Goal: Obtain resource: Download file/media

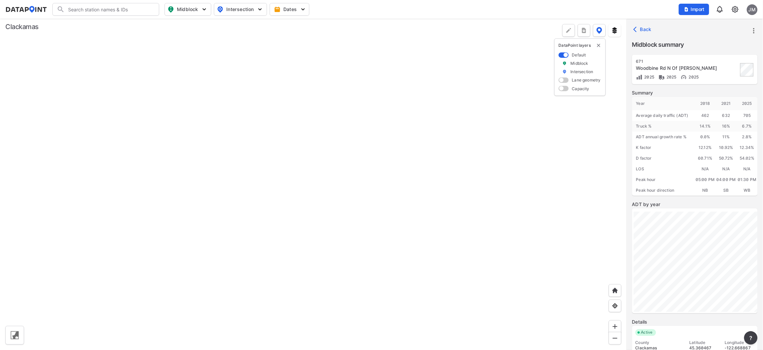
drag, startPoint x: 235, startPoint y: 83, endPoint x: 211, endPoint y: 58, distance: 34.5
click at [236, 80] on div at bounding box center [313, 184] width 627 height 331
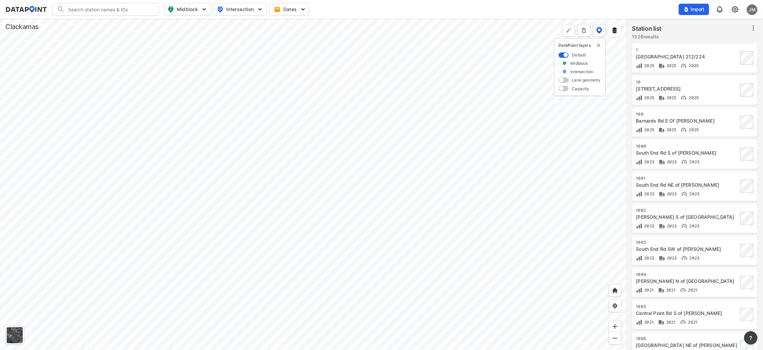
click at [314, 224] on div at bounding box center [313, 184] width 627 height 331
click at [418, 245] on div at bounding box center [313, 184] width 627 height 331
click at [328, 278] on div at bounding box center [313, 184] width 627 height 331
click at [231, 308] on div at bounding box center [313, 184] width 627 height 331
click at [308, 300] on div at bounding box center [313, 184] width 627 height 331
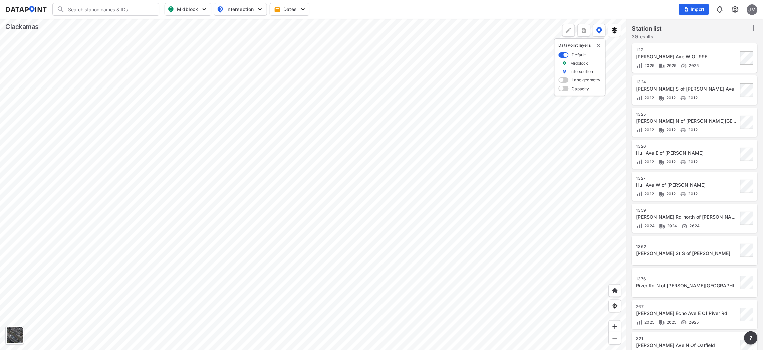
click at [422, 165] on div at bounding box center [313, 184] width 627 height 331
click at [324, 184] on div at bounding box center [313, 184] width 627 height 331
click at [335, 283] on div at bounding box center [313, 184] width 627 height 331
click at [266, 225] on div at bounding box center [313, 184] width 627 height 331
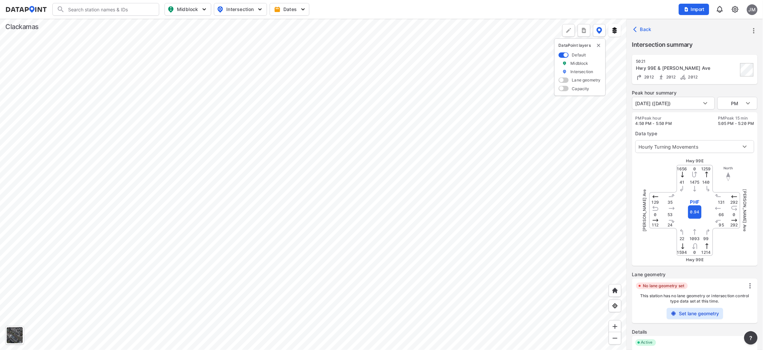
click at [299, 260] on div at bounding box center [313, 184] width 627 height 331
click at [240, 209] on div at bounding box center [313, 184] width 627 height 331
click at [251, 237] on div at bounding box center [313, 184] width 627 height 331
click at [249, 238] on div at bounding box center [313, 184] width 627 height 331
click at [360, 272] on div at bounding box center [313, 184] width 627 height 331
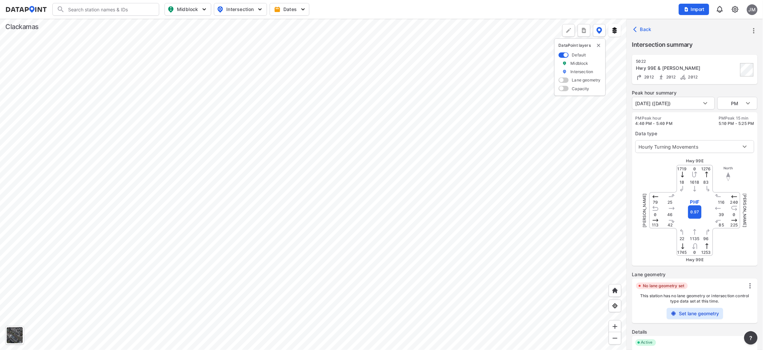
click at [287, 271] on div at bounding box center [313, 184] width 627 height 331
click at [247, 206] on div at bounding box center [313, 184] width 627 height 331
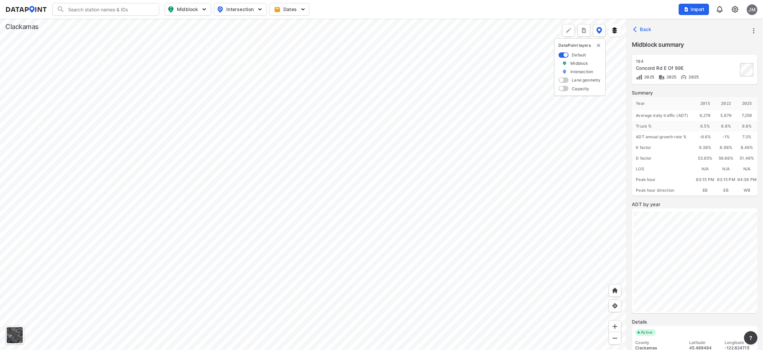
click at [205, 226] on div at bounding box center [313, 184] width 627 height 331
click at [106, 268] on div at bounding box center [313, 184] width 627 height 331
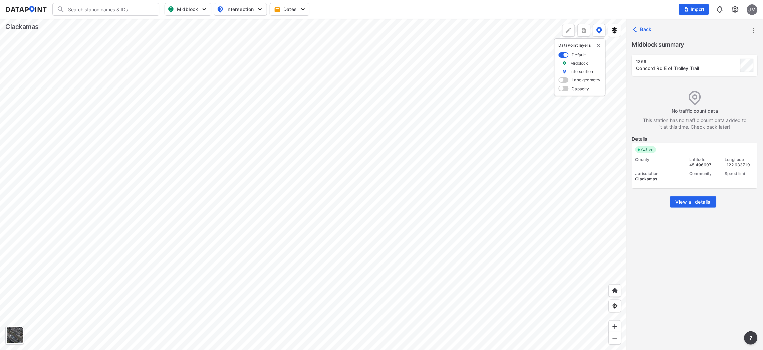
click at [693, 202] on span "View all details" at bounding box center [693, 202] width 35 height 7
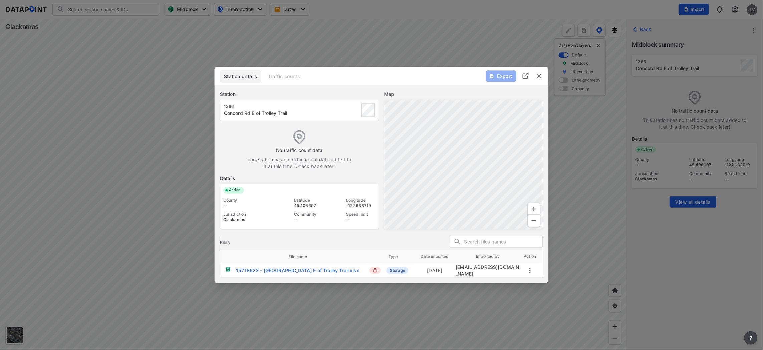
click at [294, 268] on div "15718623 - Concord E of Trolley Trail.xlsx" at bounding box center [297, 270] width 123 height 7
drag, startPoint x: 368, startPoint y: 273, endPoint x: 271, endPoint y: 238, distance: 103.2
click at [271, 238] on div "Files" at bounding box center [381, 242] width 323 height 15
click at [538, 75] on img "delete" at bounding box center [539, 76] width 8 height 8
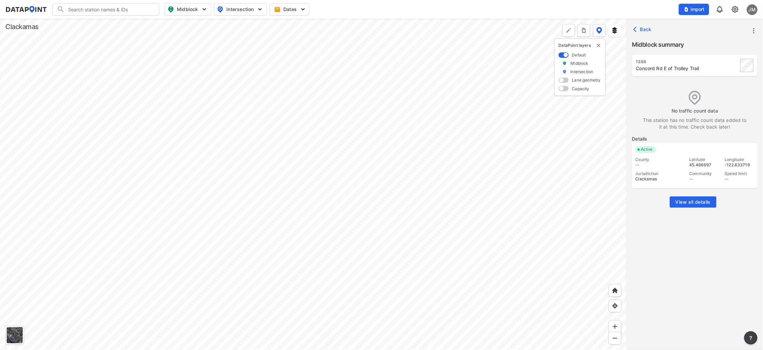
click at [318, 341] on div at bounding box center [313, 184] width 627 height 331
click at [262, 303] on div at bounding box center [313, 184] width 627 height 331
click at [358, 349] on div at bounding box center [313, 184] width 627 height 331
click at [320, 239] on div at bounding box center [313, 184] width 627 height 331
click at [260, 248] on div at bounding box center [313, 184] width 627 height 331
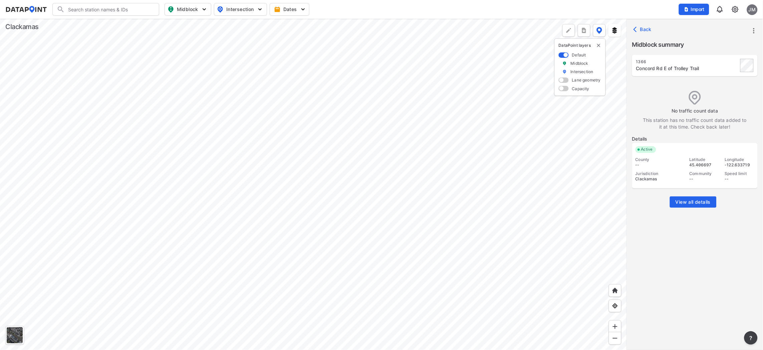
click at [283, 264] on div at bounding box center [313, 184] width 627 height 331
click at [294, 191] on div at bounding box center [313, 184] width 627 height 331
click at [317, 213] on div at bounding box center [313, 184] width 627 height 331
click at [263, 163] on div at bounding box center [313, 184] width 627 height 331
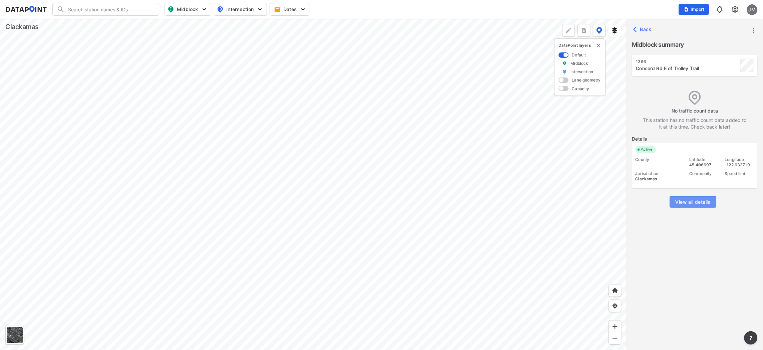
click at [687, 201] on span "View all details" at bounding box center [693, 202] width 35 height 7
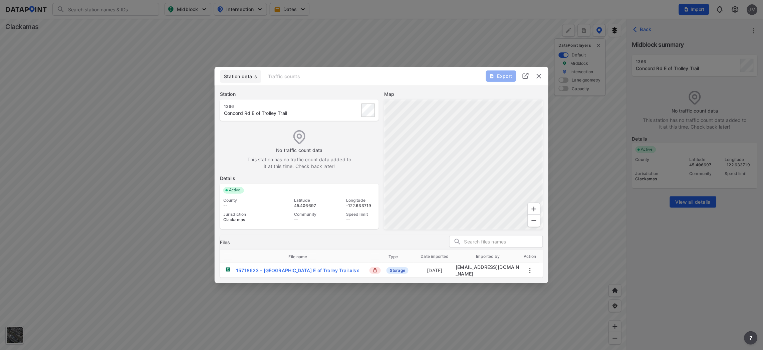
click at [282, 269] on div "15718623 - Concord E of Trolley Trail.xlsx" at bounding box center [297, 270] width 123 height 7
click at [539, 75] on img "delete" at bounding box center [539, 76] width 8 height 8
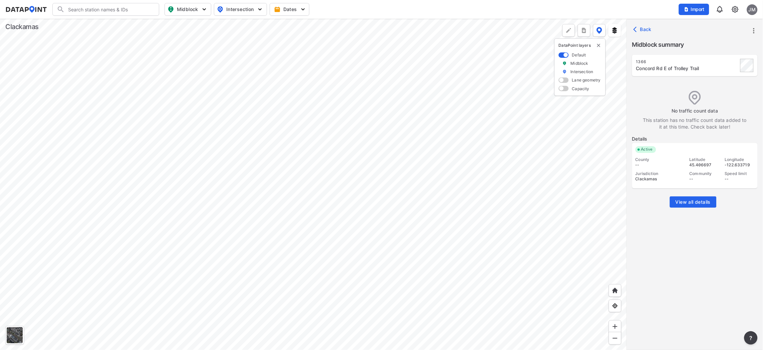
click at [263, 169] on div at bounding box center [313, 184] width 627 height 331
click at [695, 200] on span "View all details" at bounding box center [693, 202] width 35 height 7
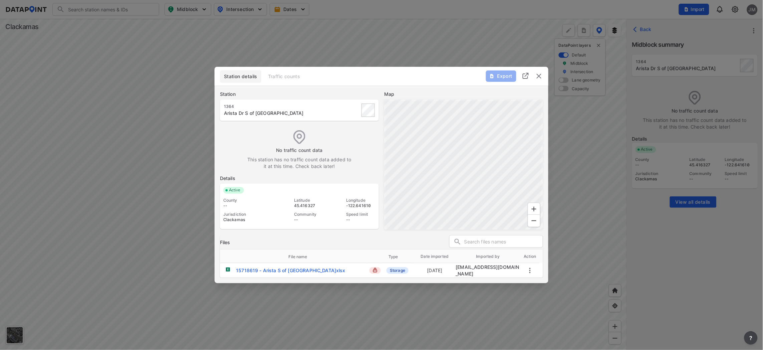
click at [290, 268] on div "15718619 - Arista S of Oak Grove Blvd.xlsx" at bounding box center [290, 270] width 109 height 7
click at [539, 75] on img "delete" at bounding box center [539, 76] width 8 height 8
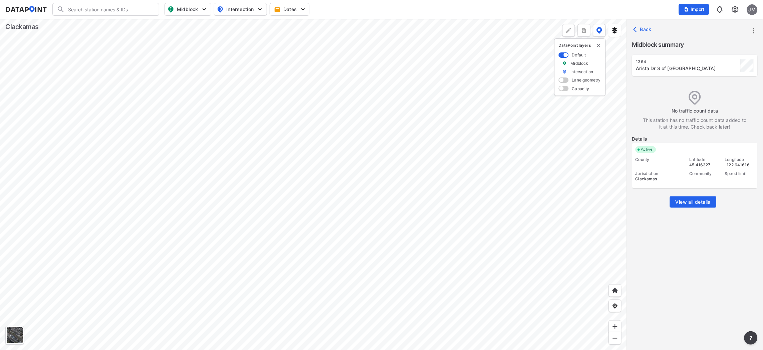
click at [406, 191] on div at bounding box center [313, 184] width 627 height 331
click at [692, 200] on span "View all details" at bounding box center [693, 202] width 35 height 7
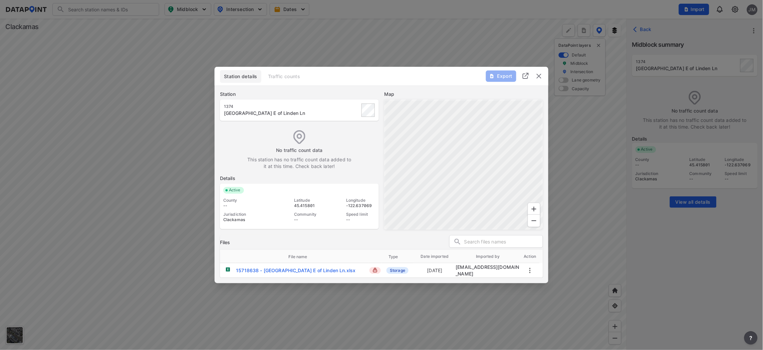
click at [297, 268] on div "15718638 - Oak Grove Blvd E of Linden Ln.xlsx" at bounding box center [296, 270] width 120 height 7
click at [541, 74] on img "delete" at bounding box center [539, 76] width 8 height 8
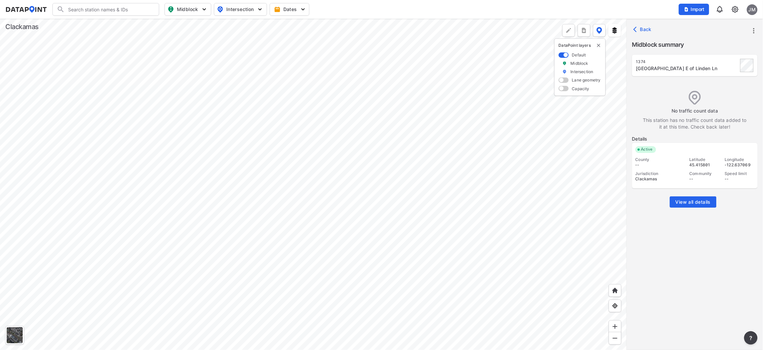
click at [329, 266] on div at bounding box center [313, 184] width 627 height 331
click at [332, 193] on div at bounding box center [313, 184] width 627 height 331
click at [342, 163] on div at bounding box center [313, 184] width 627 height 331
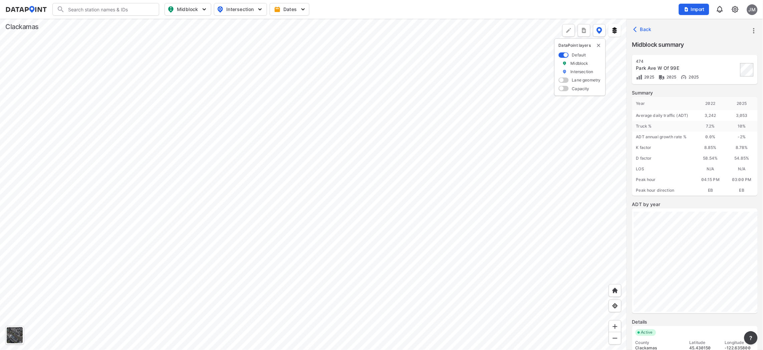
click at [298, 163] on div at bounding box center [313, 184] width 627 height 331
click at [298, 172] on div at bounding box center [313, 184] width 627 height 331
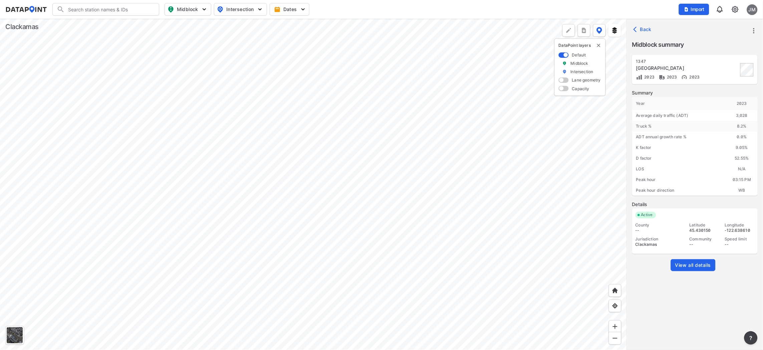
click at [205, 172] on div at bounding box center [313, 184] width 627 height 331
click at [389, 171] on div at bounding box center [313, 184] width 627 height 331
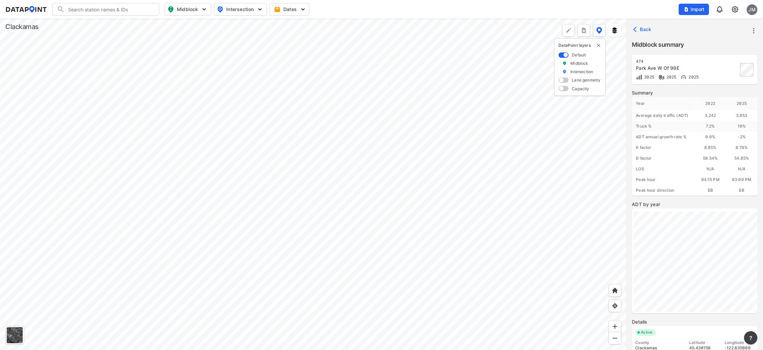
click at [454, 167] on div at bounding box center [313, 184] width 627 height 331
click at [118, 248] on div at bounding box center [313, 184] width 627 height 331
click at [352, 87] on div at bounding box center [313, 184] width 627 height 331
click at [297, 210] on div at bounding box center [313, 184] width 627 height 331
click at [435, 243] on div at bounding box center [313, 184] width 627 height 331
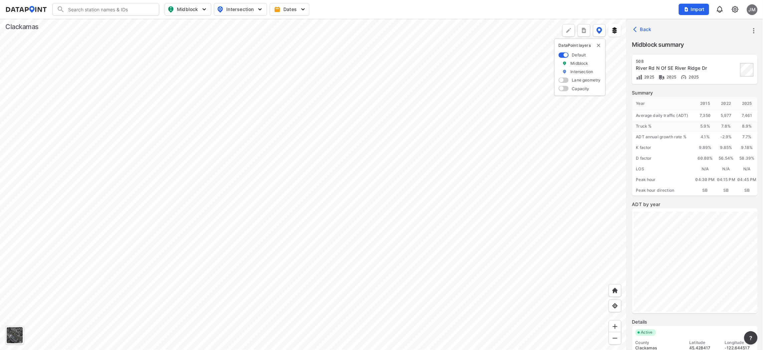
click at [379, 222] on div at bounding box center [313, 184] width 627 height 331
click at [403, 214] on div at bounding box center [313, 184] width 627 height 331
click at [337, 208] on div at bounding box center [313, 184] width 627 height 331
click at [450, 202] on div at bounding box center [313, 184] width 627 height 331
click at [362, 205] on div at bounding box center [313, 184] width 627 height 331
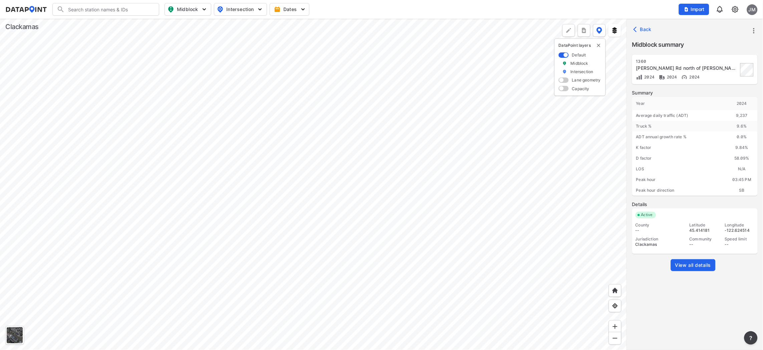
click at [384, 234] on div at bounding box center [313, 184] width 627 height 331
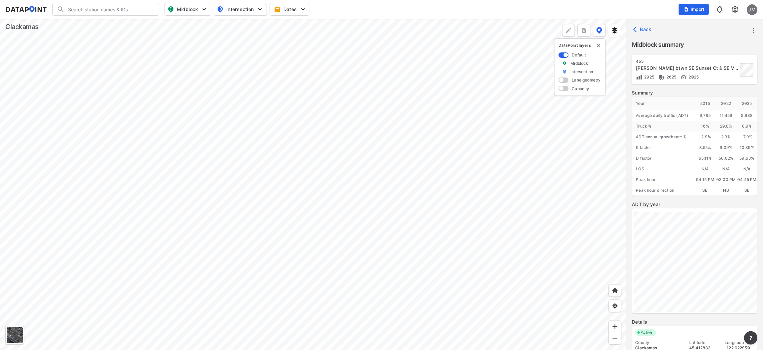
click at [367, 196] on div at bounding box center [313, 184] width 627 height 331
click at [412, 252] on div at bounding box center [313, 184] width 627 height 331
click at [431, 184] on div at bounding box center [313, 184] width 627 height 331
click at [389, 215] on div at bounding box center [313, 184] width 627 height 331
click at [404, 187] on div at bounding box center [313, 184] width 627 height 331
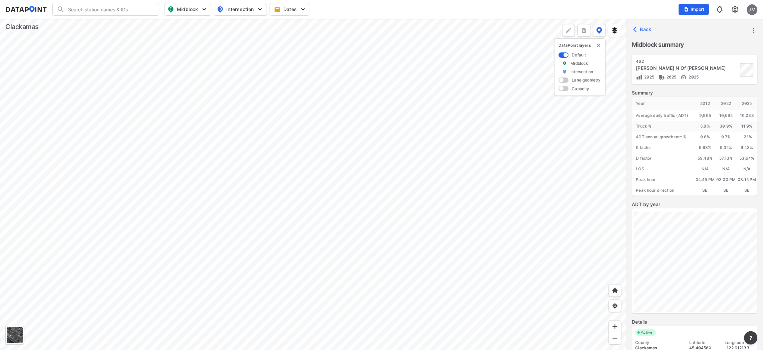
click at [441, 257] on div at bounding box center [313, 184] width 627 height 331
click at [524, 193] on div at bounding box center [313, 184] width 627 height 331
click at [480, 129] on div at bounding box center [313, 184] width 627 height 331
click at [484, 172] on div at bounding box center [313, 184] width 627 height 331
click at [407, 241] on div at bounding box center [313, 184] width 627 height 331
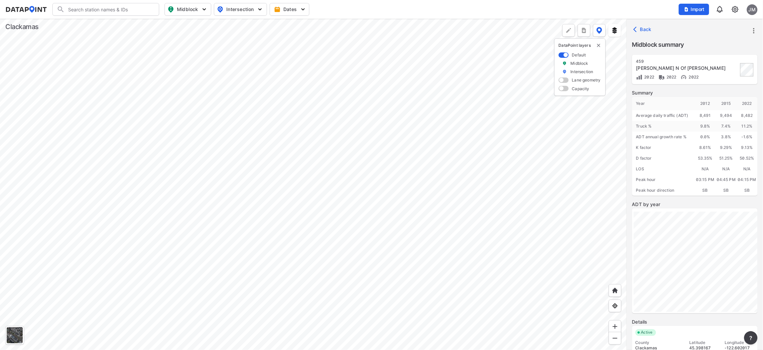
click at [441, 301] on div at bounding box center [313, 184] width 627 height 331
click at [325, 278] on div at bounding box center [313, 184] width 627 height 331
click at [295, 283] on div at bounding box center [313, 184] width 627 height 331
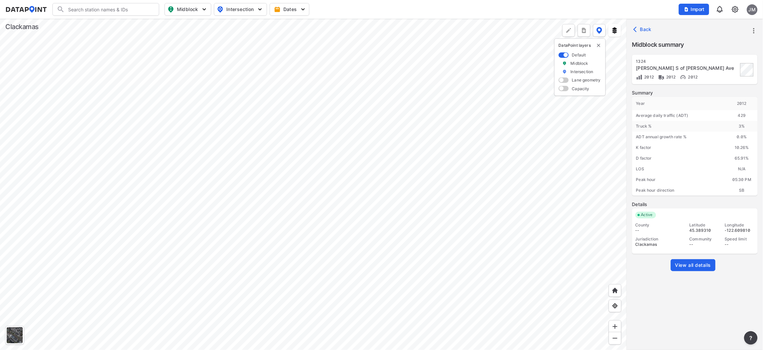
click at [691, 262] on span "View all details" at bounding box center [693, 265] width 36 height 7
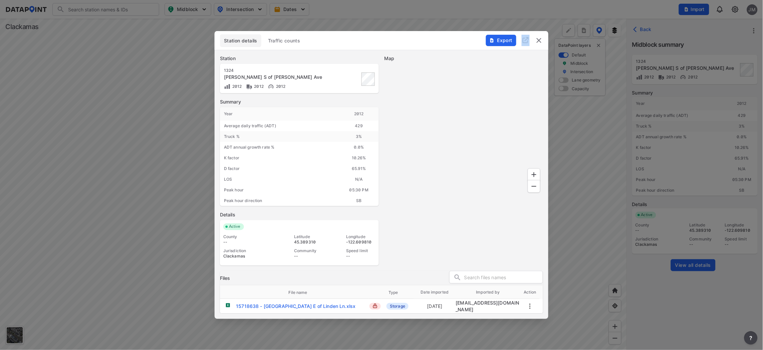
click at [691, 262] on div at bounding box center [381, 175] width 763 height 350
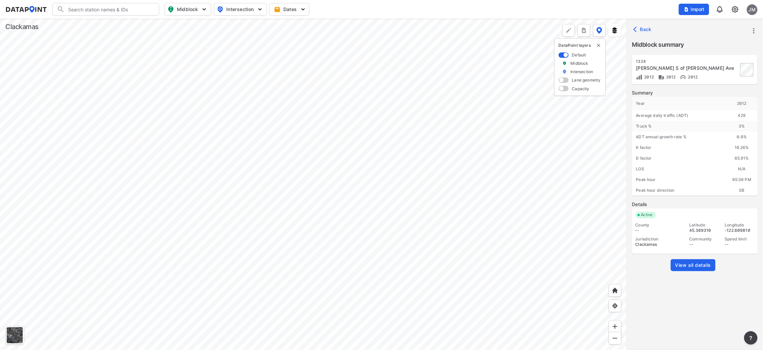
click at [692, 263] on span "View all details" at bounding box center [693, 265] width 36 height 7
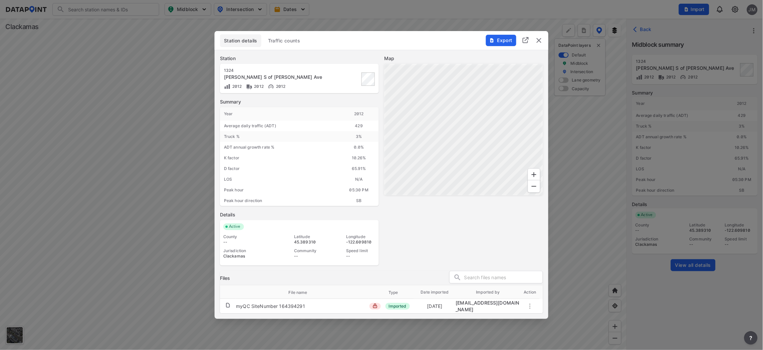
click at [538, 41] on img "delete" at bounding box center [539, 40] width 8 height 8
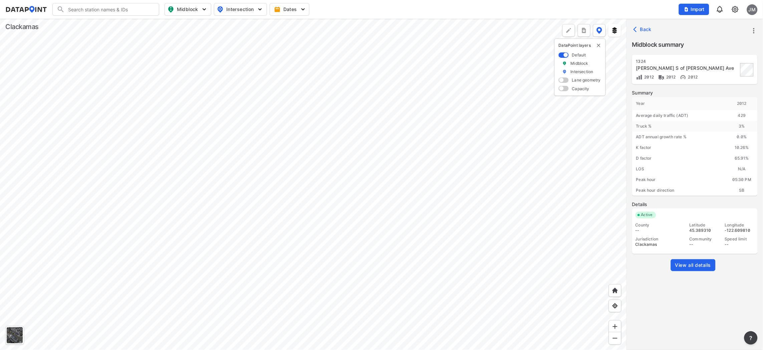
click at [240, 192] on div at bounding box center [313, 184] width 627 height 331
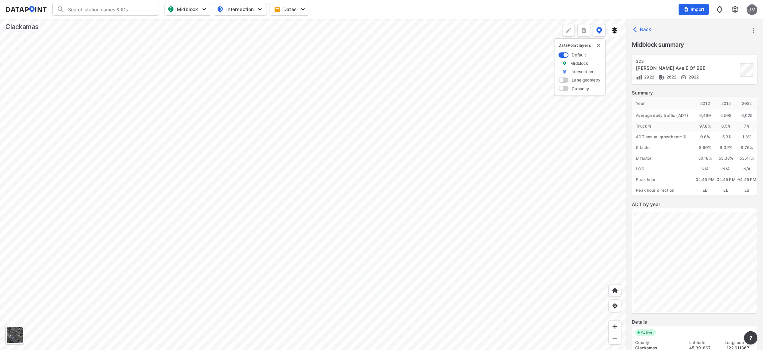
click at [135, 237] on div at bounding box center [313, 184] width 627 height 331
click at [314, 263] on div at bounding box center [313, 184] width 627 height 331
click at [364, 295] on div at bounding box center [313, 184] width 627 height 331
click at [342, 260] on div at bounding box center [313, 184] width 627 height 331
click at [326, 278] on div at bounding box center [313, 184] width 627 height 331
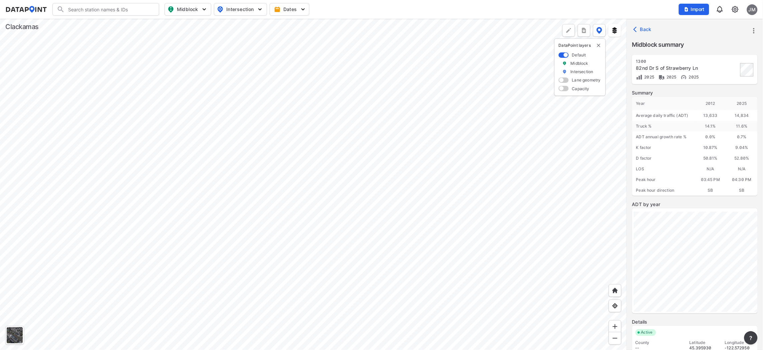
click at [408, 235] on div at bounding box center [313, 184] width 627 height 331
click at [428, 227] on div at bounding box center [313, 184] width 627 height 331
click at [337, 261] on div at bounding box center [313, 184] width 627 height 331
click at [410, 268] on div at bounding box center [313, 184] width 627 height 331
click at [232, 181] on div at bounding box center [313, 184] width 627 height 331
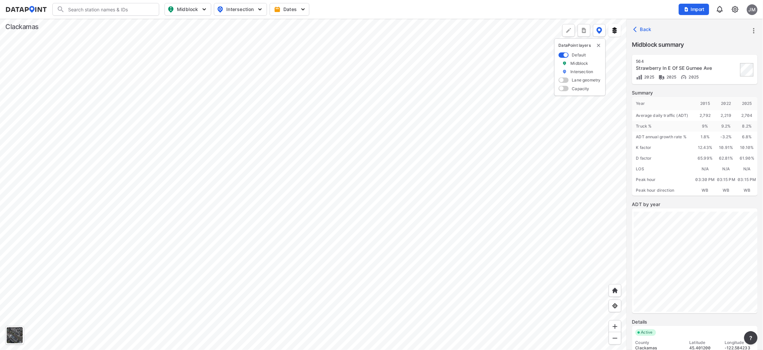
click at [407, 250] on div at bounding box center [313, 184] width 627 height 331
click at [468, 209] on div at bounding box center [313, 184] width 627 height 331
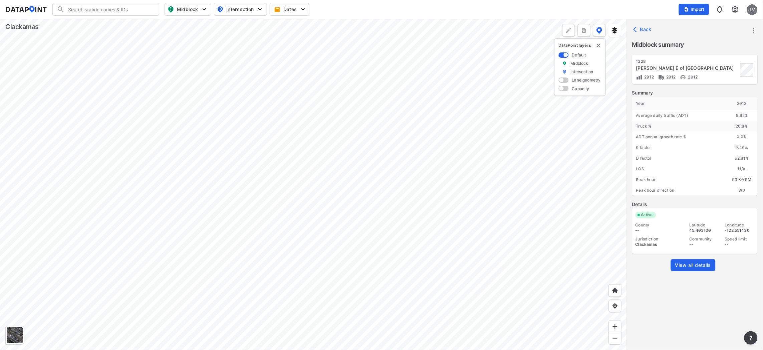
click at [429, 209] on div at bounding box center [313, 184] width 627 height 331
click at [397, 210] on div at bounding box center [313, 184] width 627 height 331
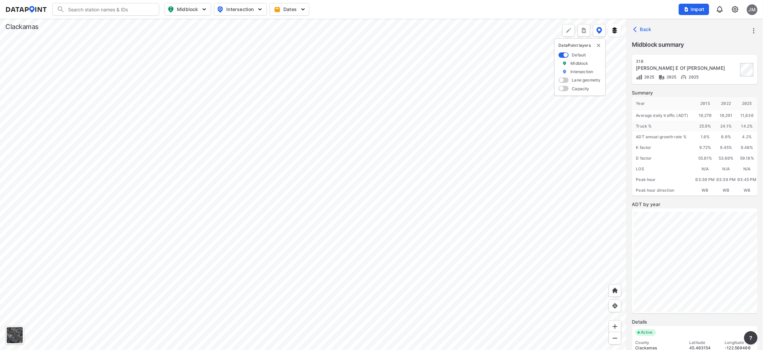
click at [432, 330] on div at bounding box center [313, 184] width 627 height 331
click at [372, 285] on div at bounding box center [313, 184] width 627 height 331
